Goal: Contribute content: Contribute content

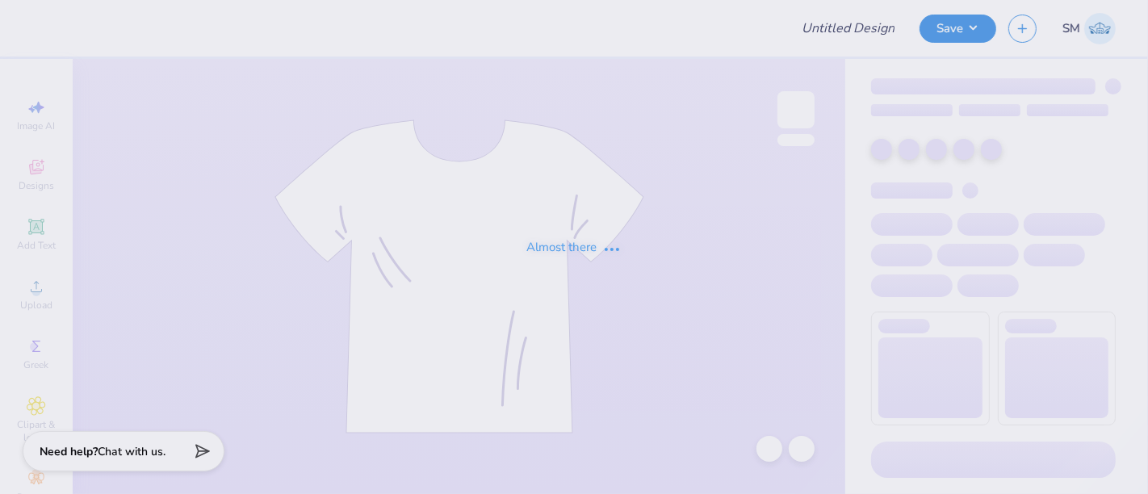
type input "freshman shirt idea"
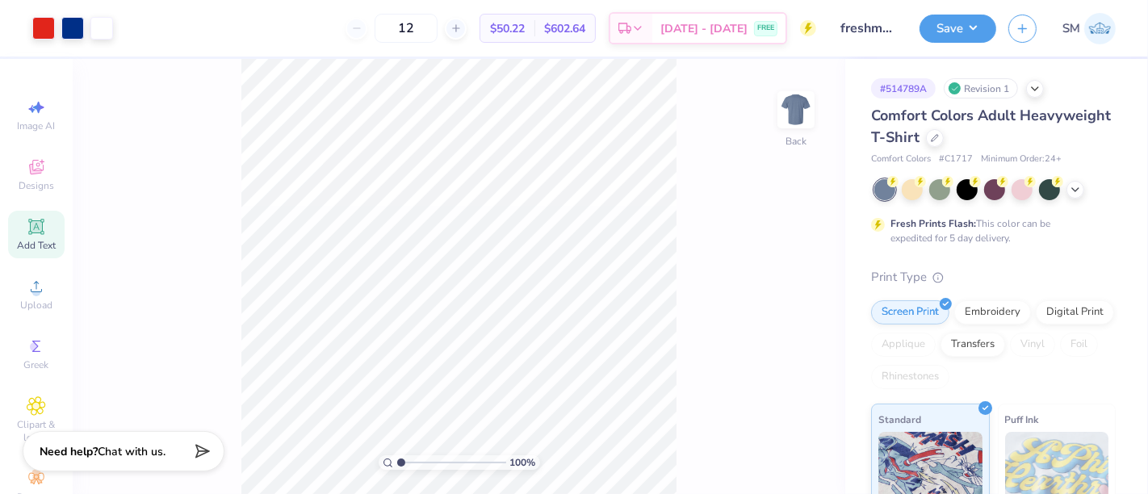
click at [30, 232] on icon at bounding box center [36, 226] width 12 height 12
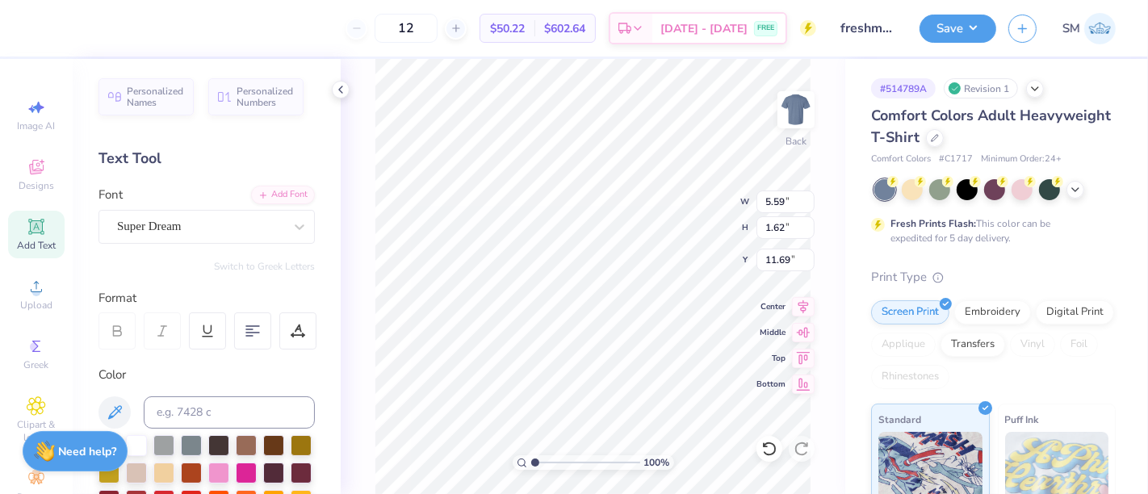
scroll to position [15, 2]
type textarea "®"
click at [200, 222] on div "Super Dream" at bounding box center [200, 226] width 170 height 25
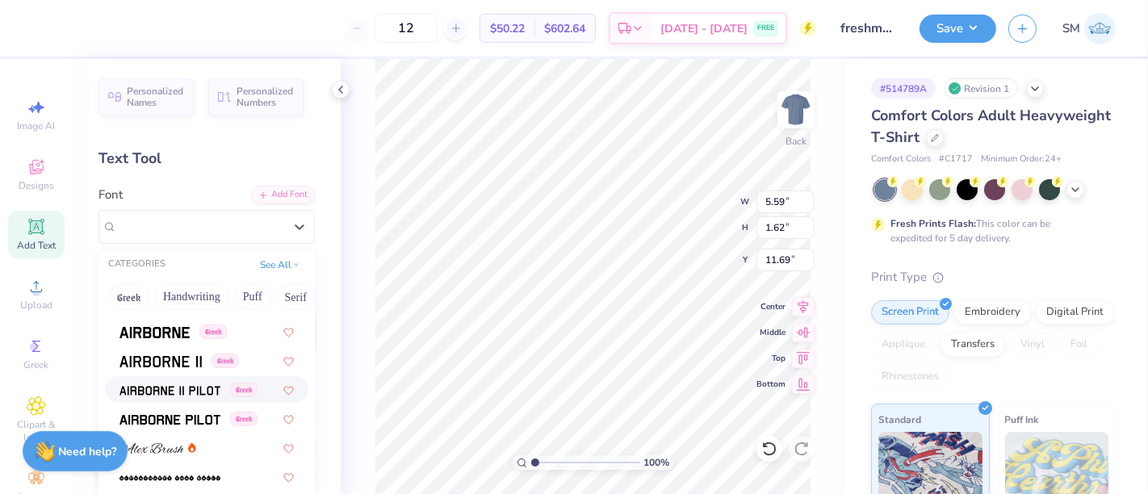
scroll to position [418, 0]
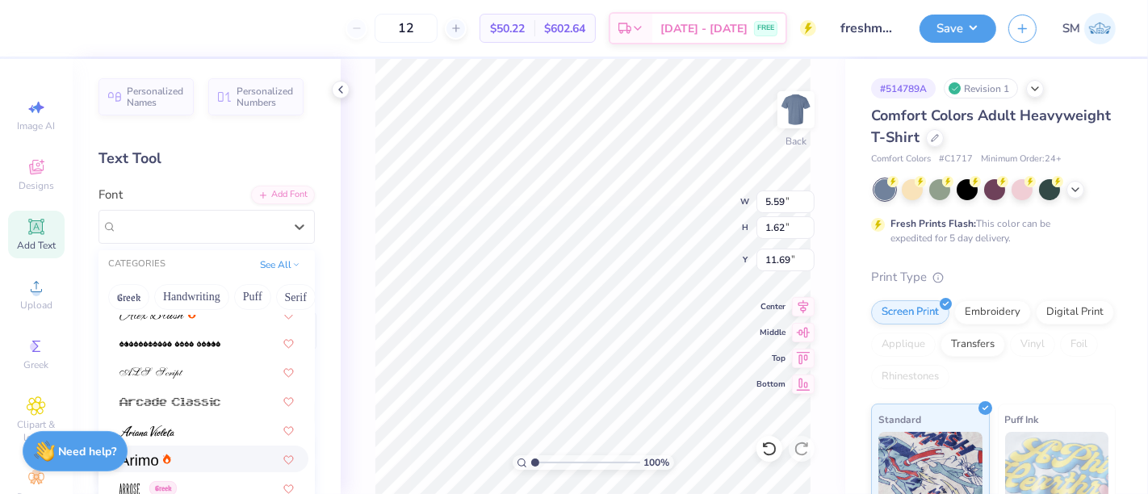
click at [177, 461] on div at bounding box center [206, 458] width 174 height 17
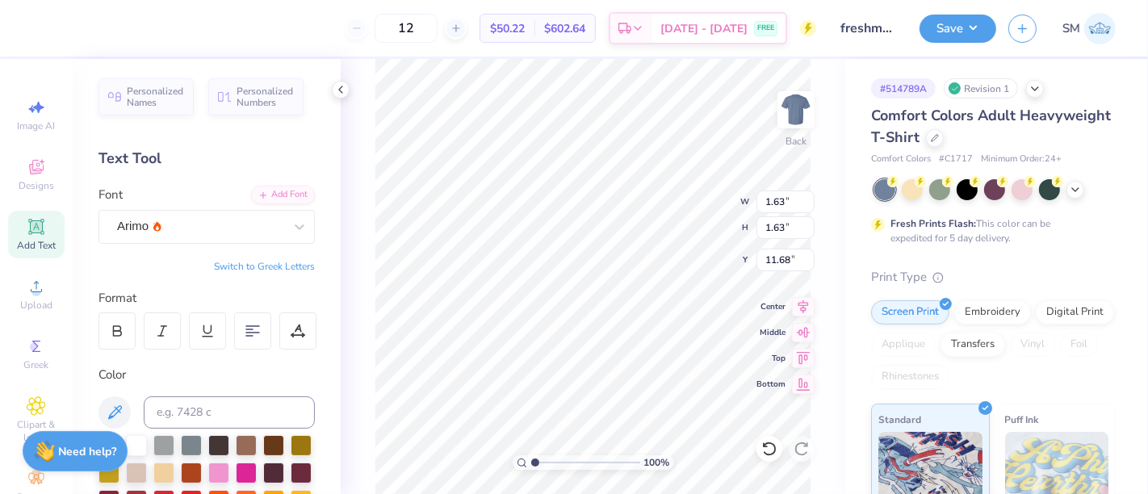
type input "0.60"
type input "3.39"
type input "0.65"
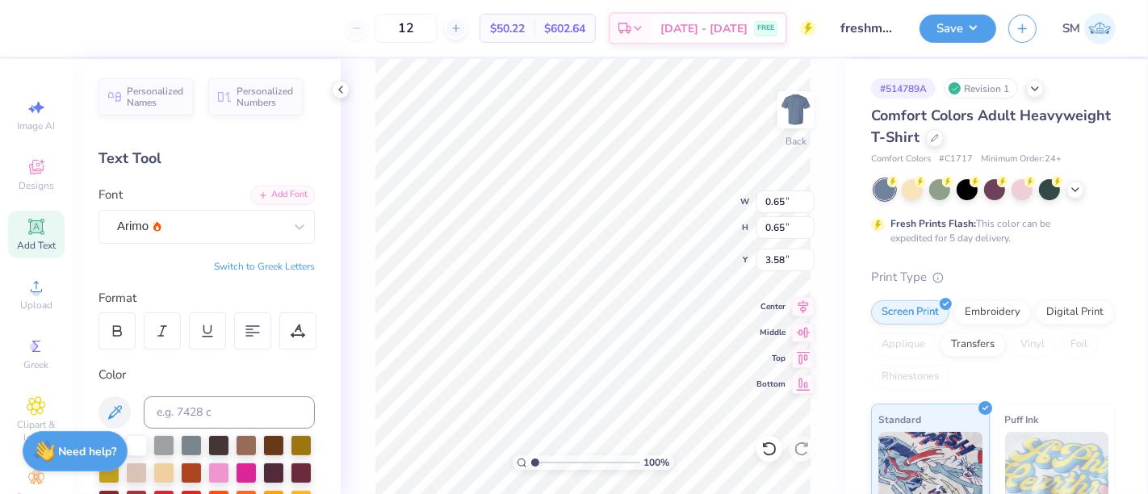
type input "0.46"
type input "3.58"
type input "3.39"
type input "0.70"
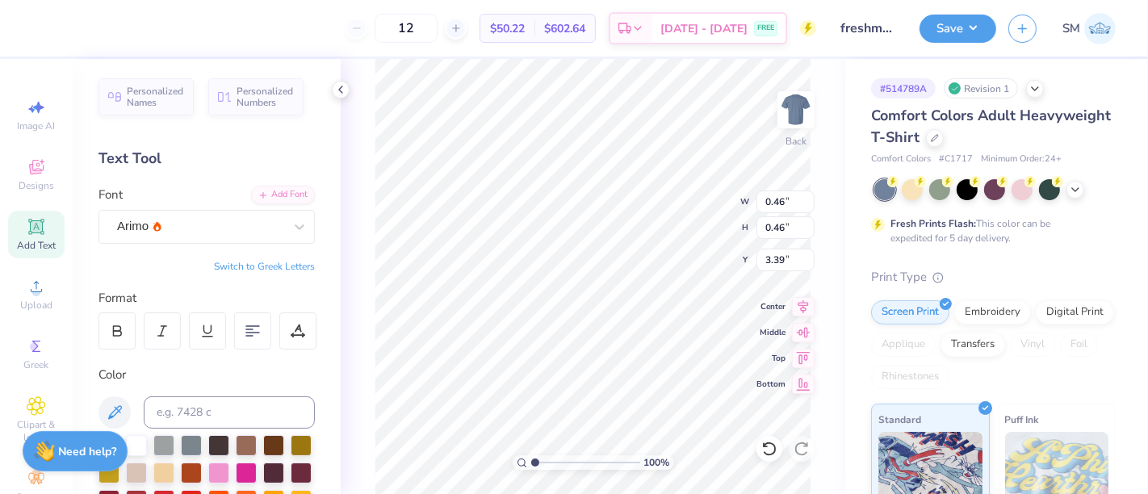
type input "0.70"
type input "0.63"
type input "3.47"
type input "0.33"
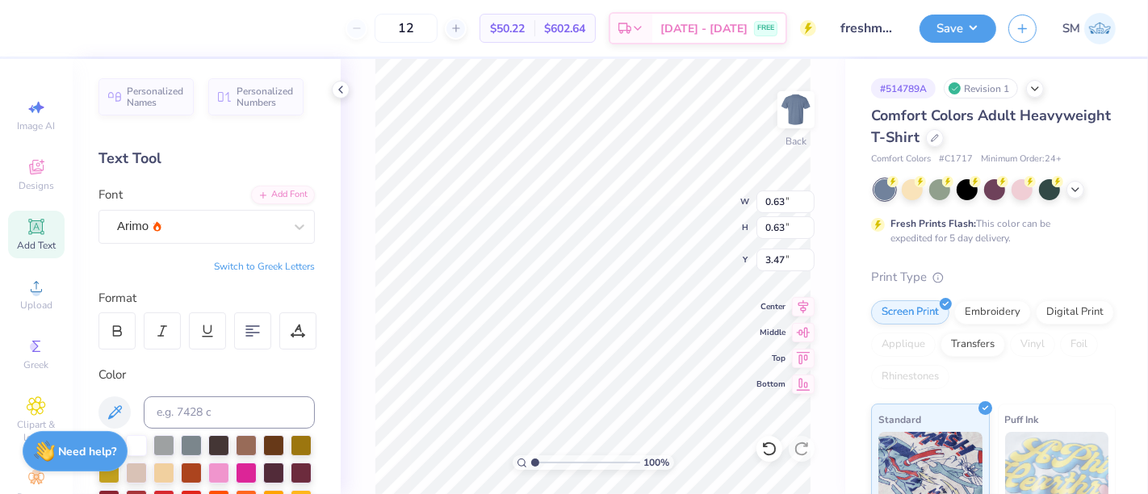
type input "0.33"
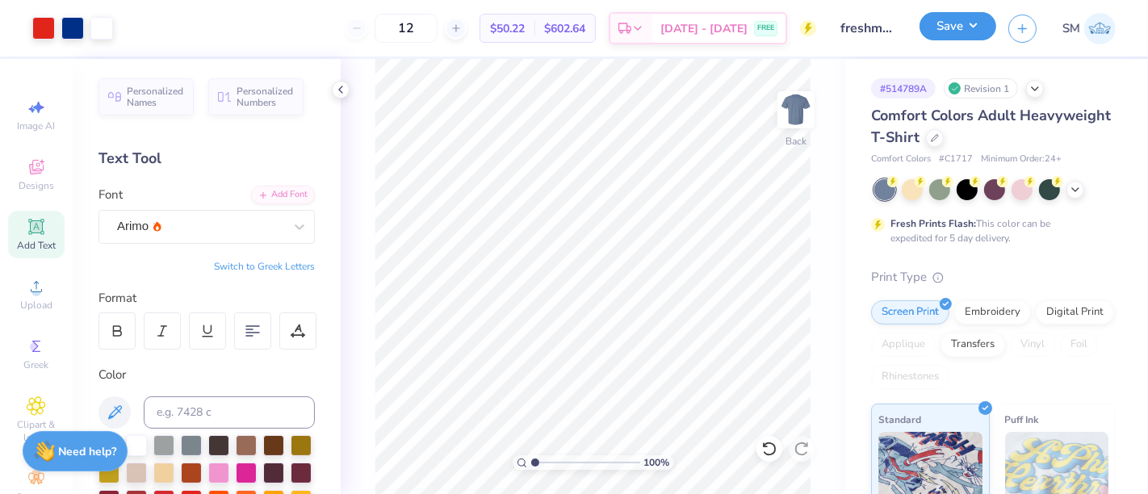
click at [951, 27] on button "Save" at bounding box center [958, 26] width 77 height 28
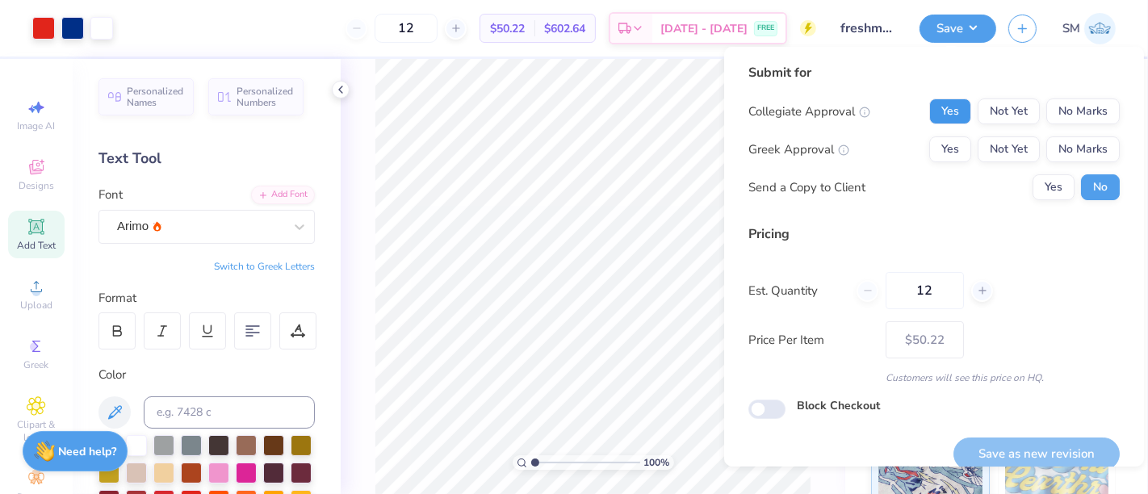
click at [929, 103] on button "Yes" at bounding box center [950, 111] width 42 height 26
click at [1056, 148] on button "No Marks" at bounding box center [1082, 149] width 73 height 26
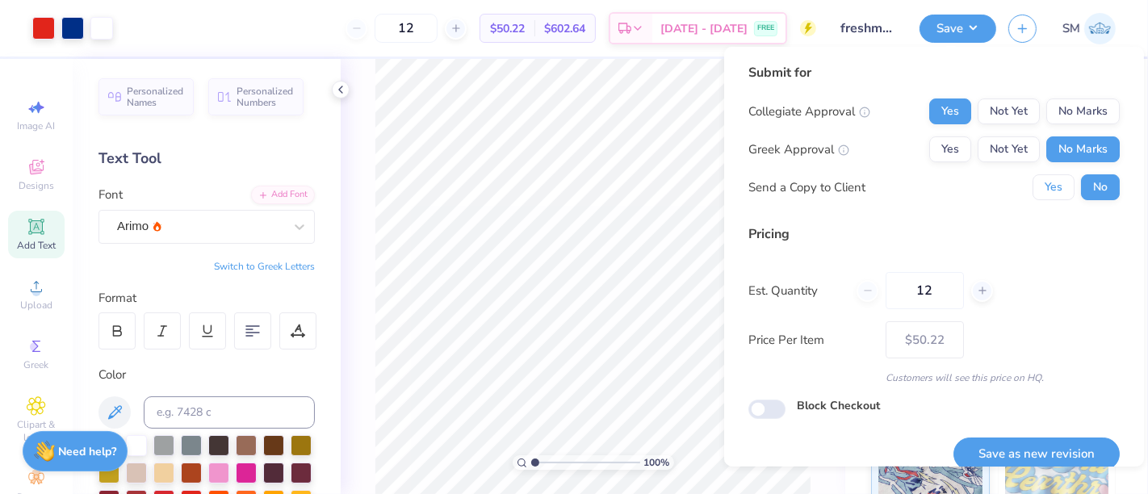
drag, startPoint x: 1043, startPoint y: 181, endPoint x: 1061, endPoint y: 240, distance: 61.6
click at [1043, 183] on button "Yes" at bounding box center [1054, 187] width 42 height 26
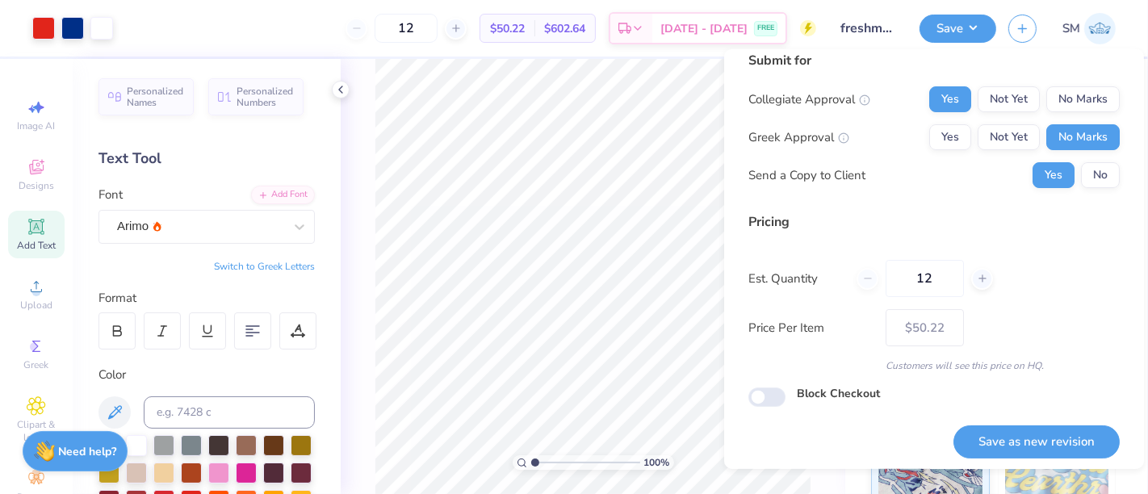
scroll to position [18, 0]
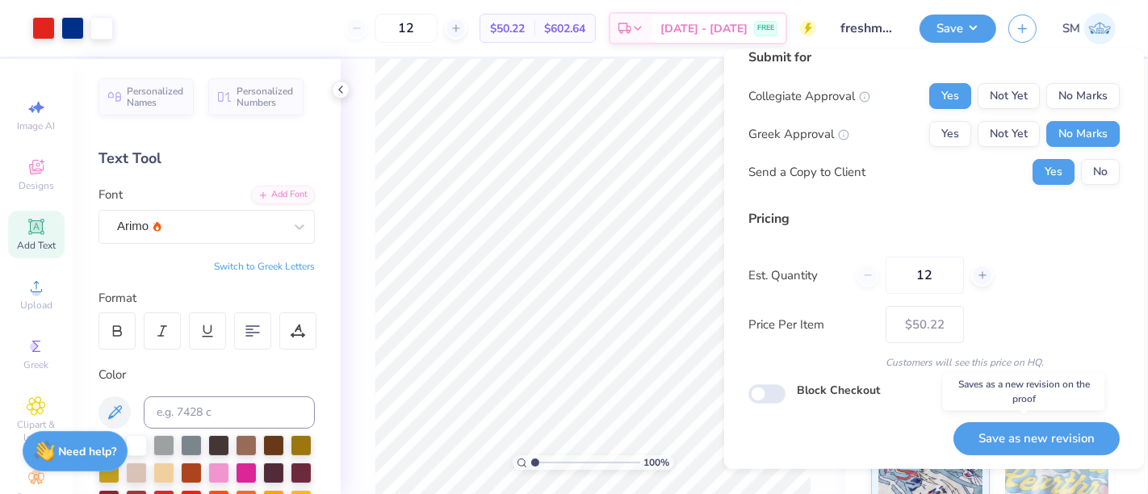
click at [996, 446] on button "Save as new revision" at bounding box center [1036, 438] width 166 height 33
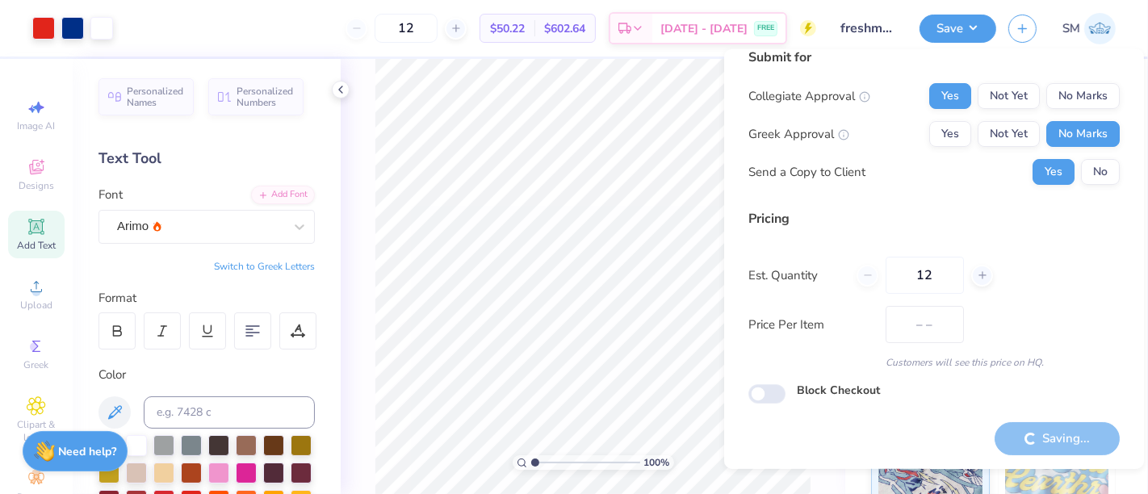
type input "$50.22"
